Goal: Task Accomplishment & Management: Complete application form

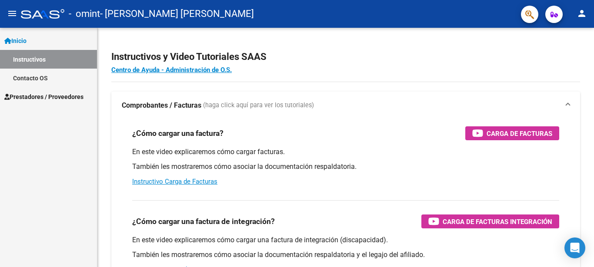
click at [77, 97] on span "Prestadores / Proveedores" at bounding box center [43, 97] width 79 height 10
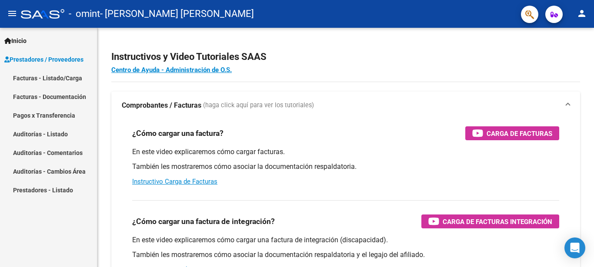
click at [74, 80] on link "Facturas - Listado/Carga" at bounding box center [48, 78] width 97 height 19
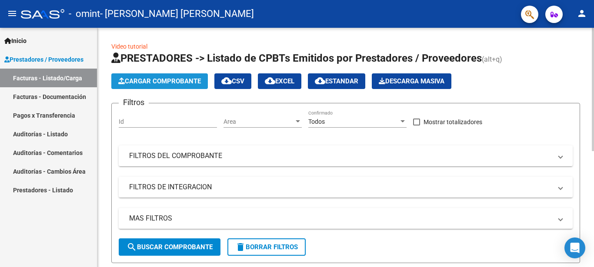
click at [161, 83] on span "Cargar Comprobante" at bounding box center [159, 81] width 83 height 8
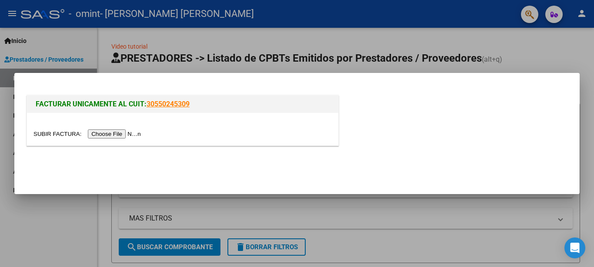
click at [56, 137] on input "file" at bounding box center [88, 134] width 110 height 9
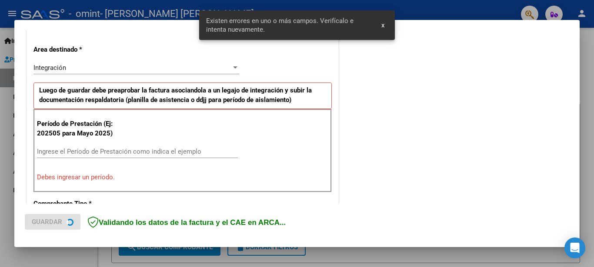
scroll to position [191, 0]
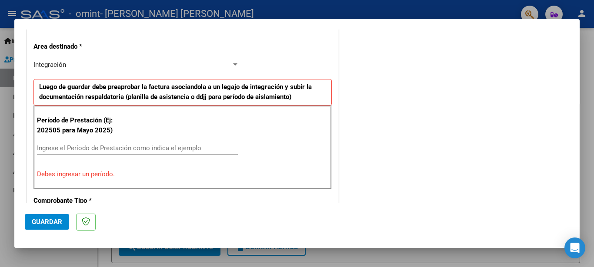
scroll to position [194, 0]
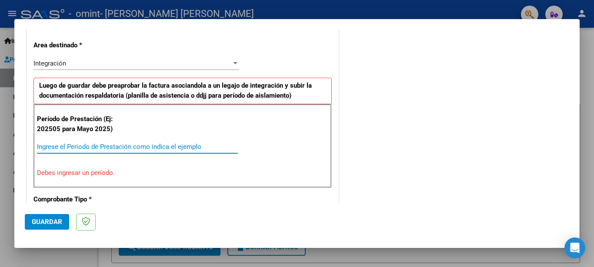
click at [85, 147] on input "Ingrese el Período de Prestación como indica el ejemplo" at bounding box center [137, 147] width 201 height 8
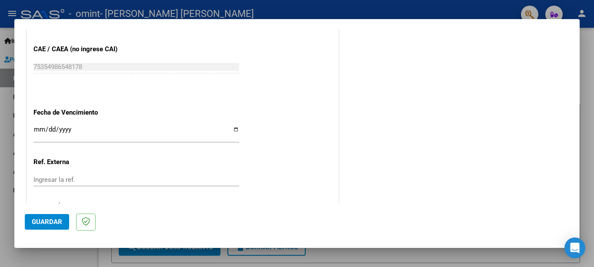
scroll to position [557, 0]
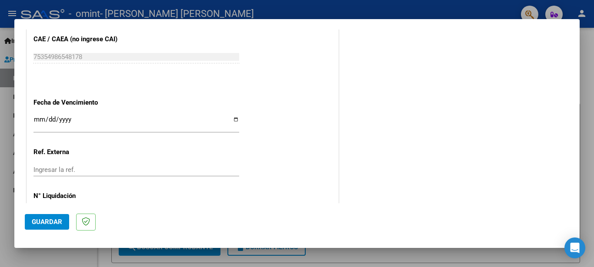
type input "202508"
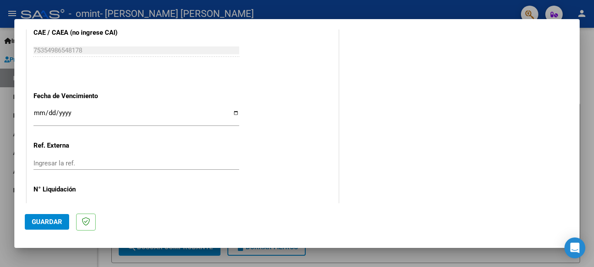
scroll to position [570, 0]
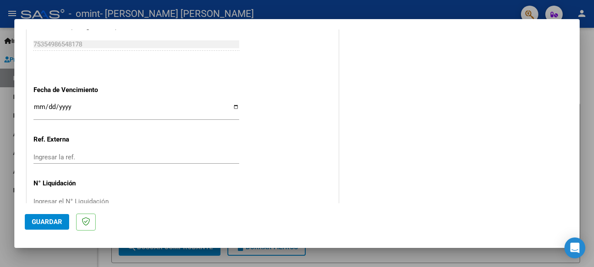
click at [42, 106] on input "Ingresar la fecha" at bounding box center [136, 110] width 206 height 14
type input "[DATE]"
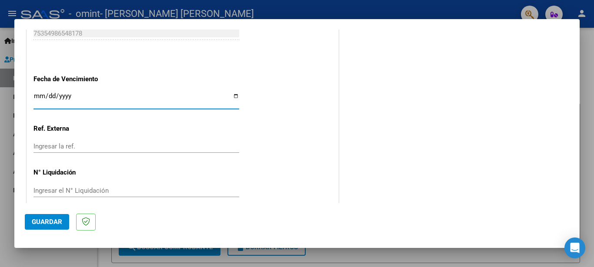
click at [50, 225] on span "Guardar" at bounding box center [47, 222] width 30 height 8
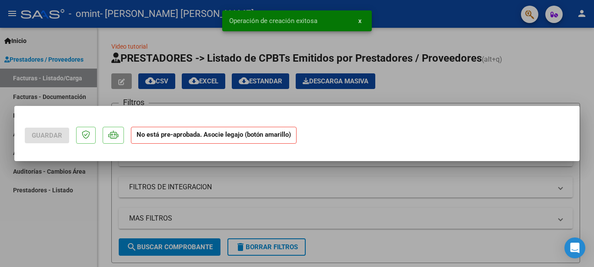
scroll to position [0, 0]
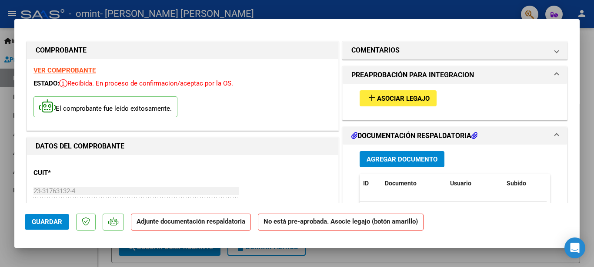
click at [394, 100] on span "Asociar Legajo" at bounding box center [403, 99] width 53 height 8
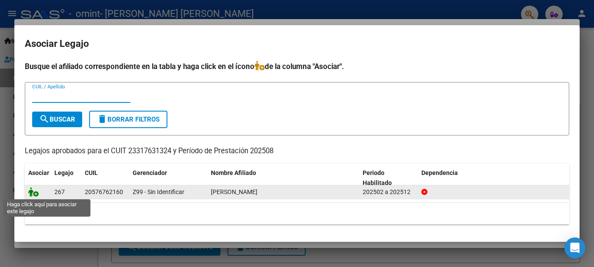
click at [37, 193] on icon at bounding box center [33, 192] width 10 height 10
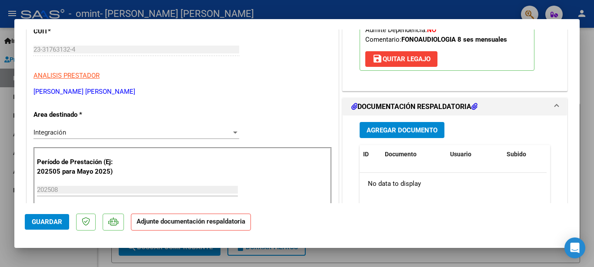
scroll to position [144, 0]
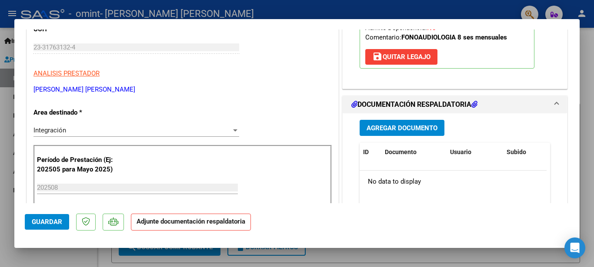
click at [402, 130] on span "Agregar Documento" at bounding box center [401, 128] width 71 height 8
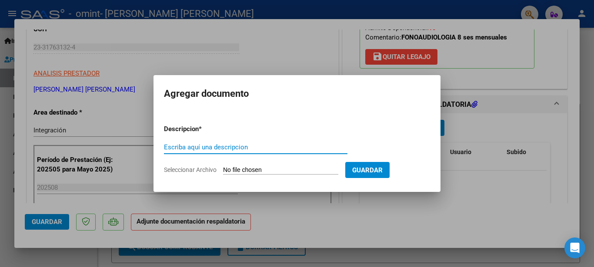
click at [230, 168] on input "Seleccionar Archivo" at bounding box center [280, 170] width 115 height 8
type input "C:\fakepath\Asistencia ago-25.pdf"
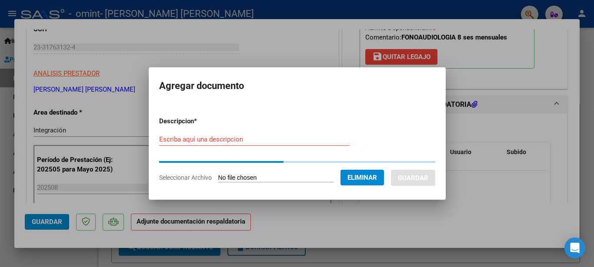
click at [228, 139] on input "Escriba aquí una descripcion" at bounding box center [254, 140] width 190 height 8
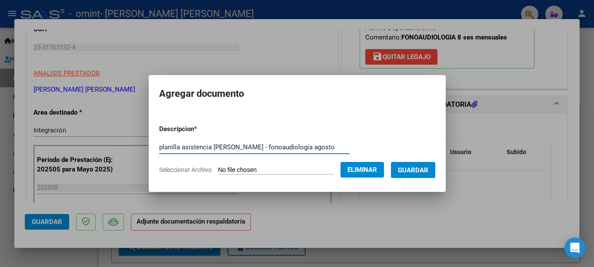
type input "planilla asistencia [PERSON_NAME] - fonoaudiología agosto"
click at [404, 168] on span "Guardar" at bounding box center [413, 170] width 30 height 8
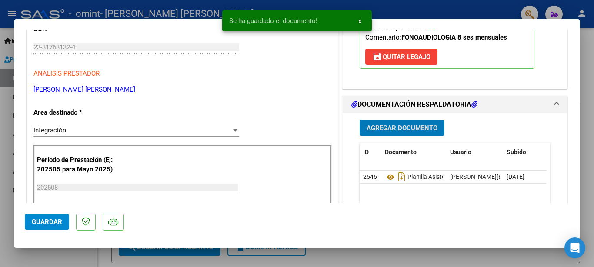
click at [35, 220] on span "Guardar" at bounding box center [47, 222] width 30 height 8
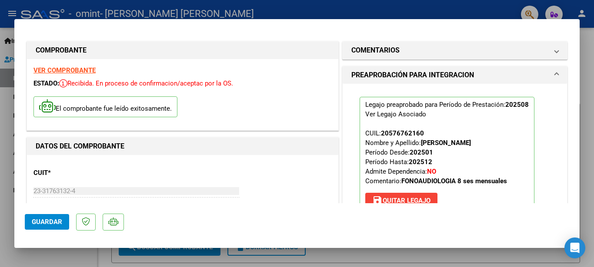
click at [590, 106] on div at bounding box center [297, 133] width 594 height 267
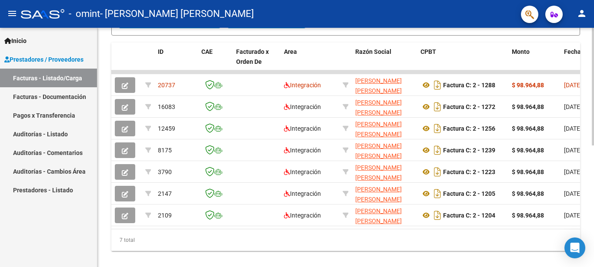
scroll to position [18, 0]
